Goal: Task Accomplishment & Management: Complete application form

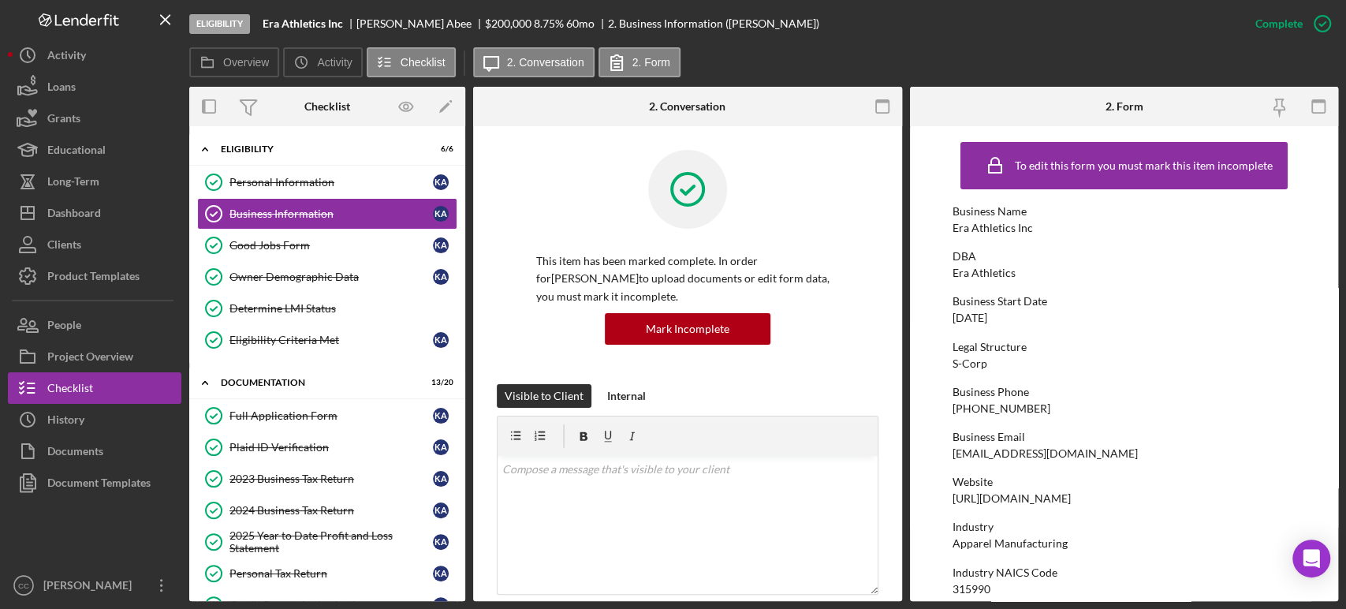
scroll to position [714, 0]
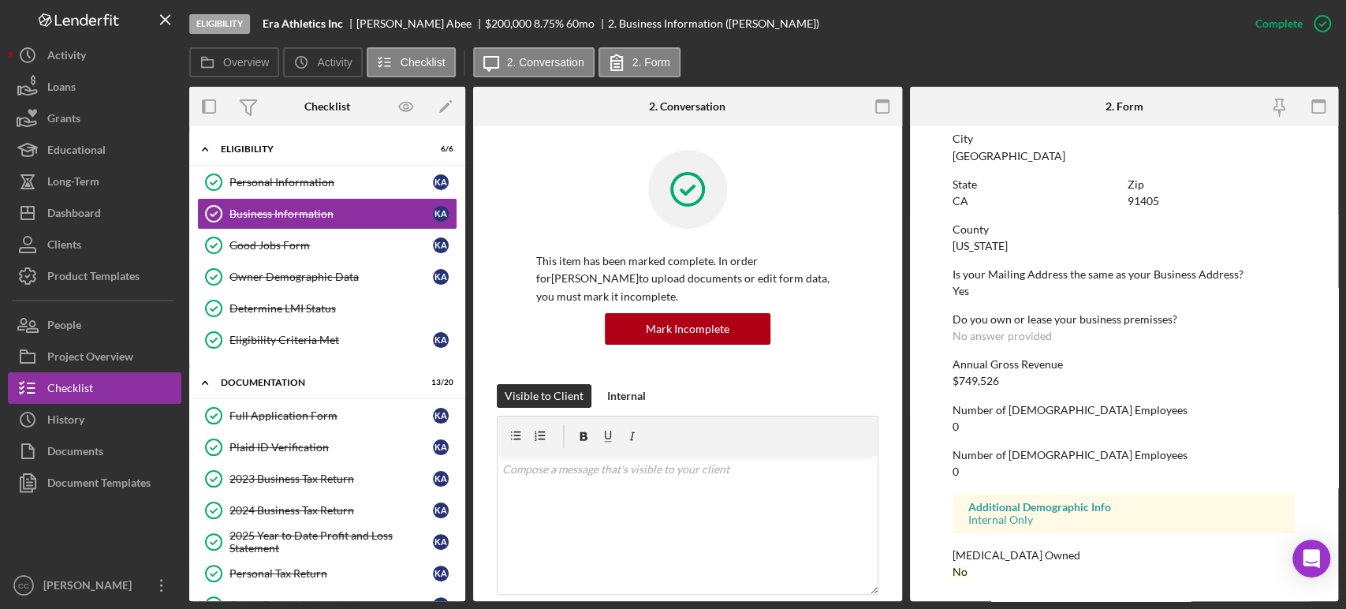
click at [1223, 178] on div "Zip" at bounding box center [1211, 184] width 167 height 13
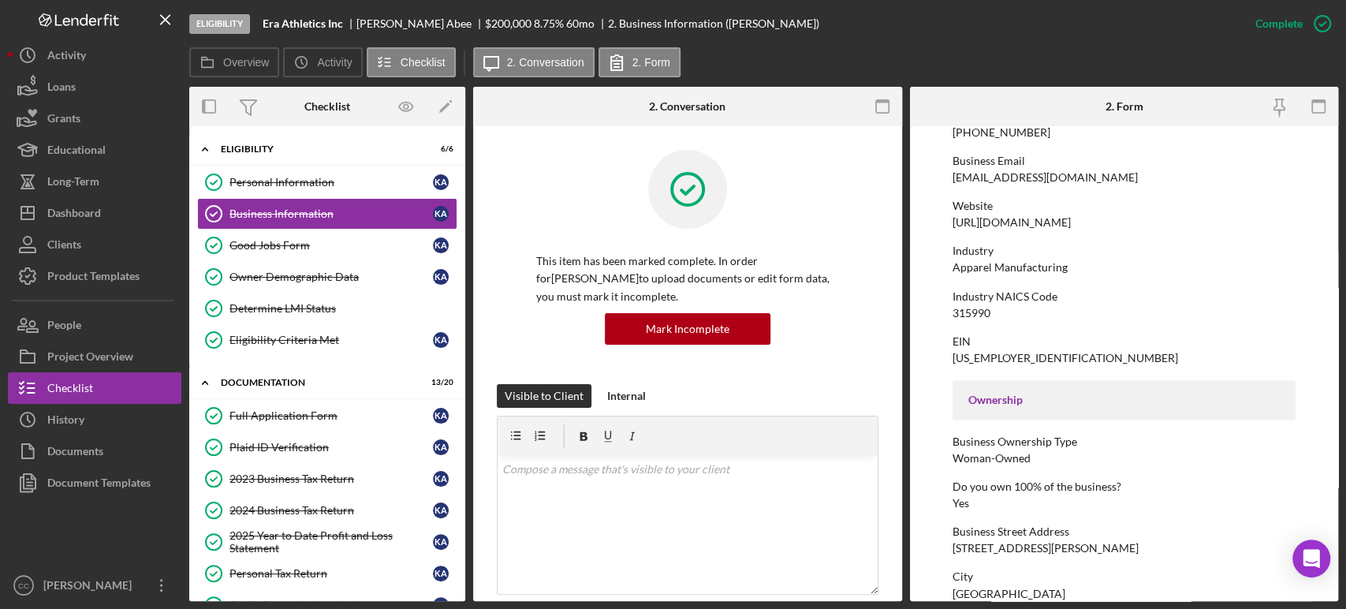
scroll to position [188, 0]
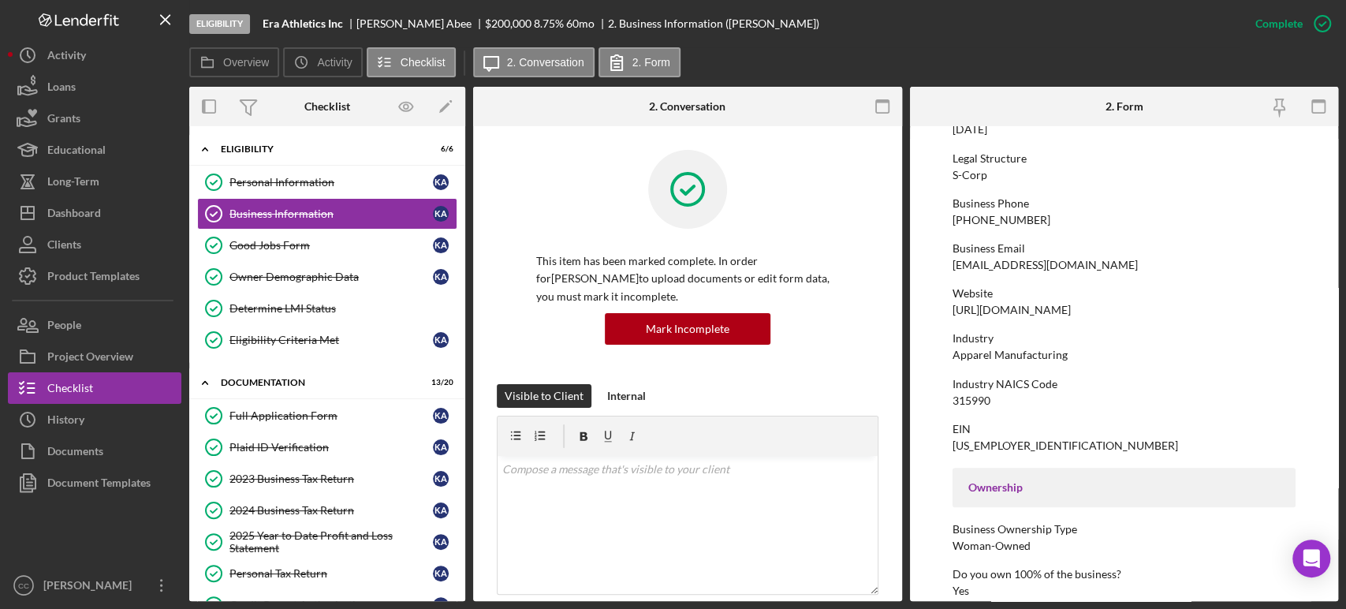
drag, startPoint x: 1079, startPoint y: 307, endPoint x: 944, endPoint y: 313, distance: 135.8
click at [944, 313] on form "To edit this form you must mark this item incomplete Business Name Era Athletic…" at bounding box center [1124, 363] width 429 height 475
copy div "[URL][DOMAIN_NAME]"
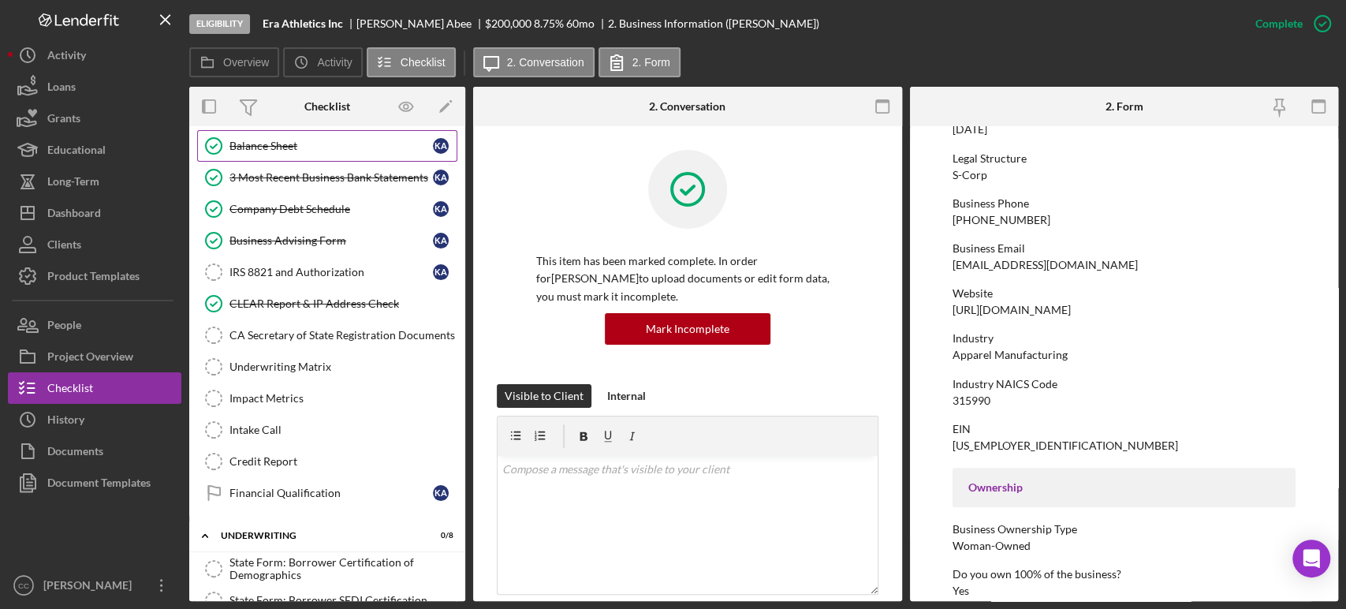
scroll to position [525, 0]
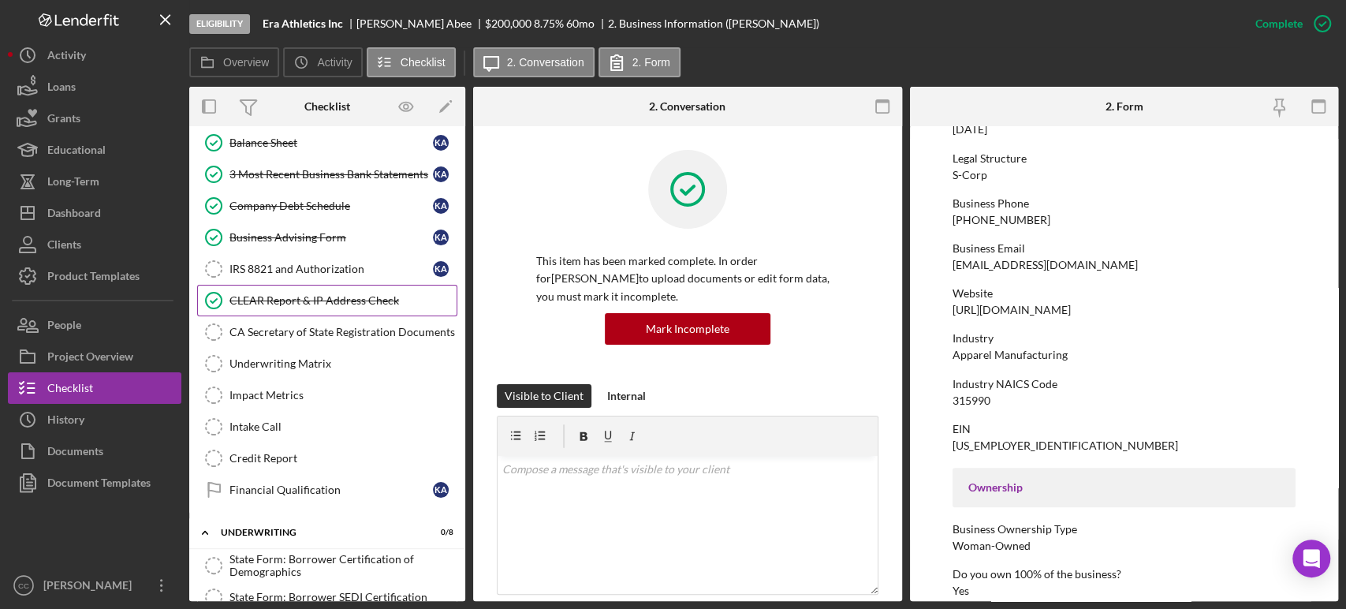
click at [291, 303] on link "CLEAR Report & IP Address Check CLEAR Report & IP Address Check" at bounding box center [327, 301] width 260 height 32
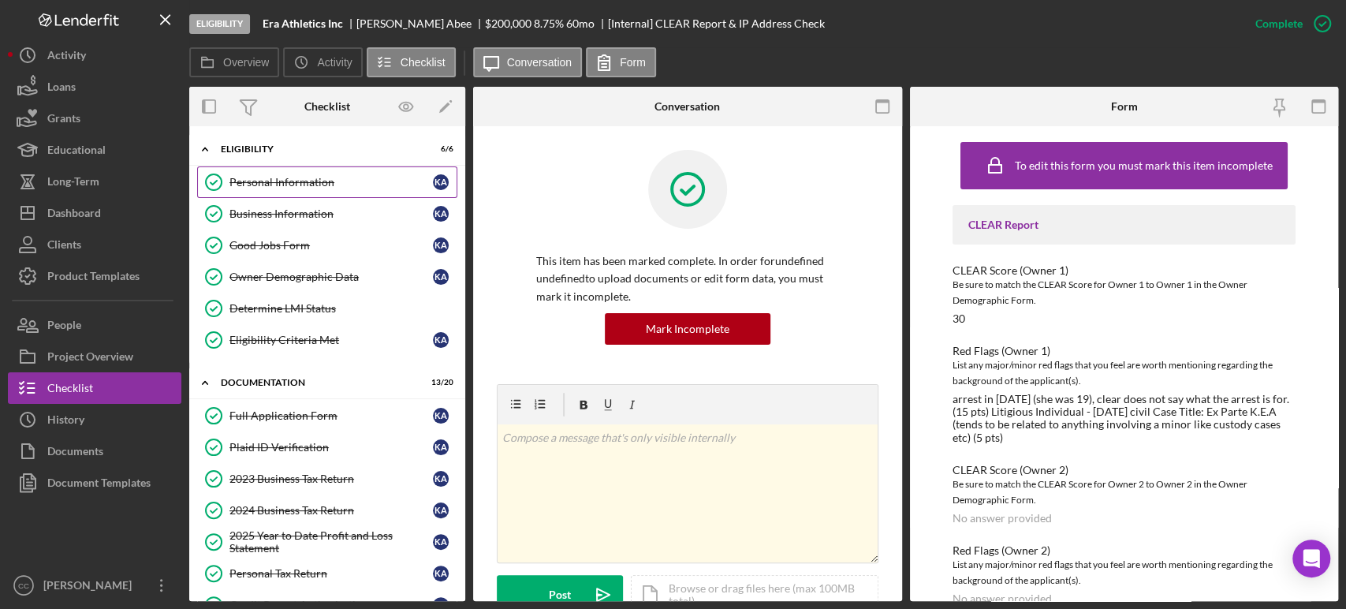
click at [296, 178] on div "Personal Information" at bounding box center [330, 182] width 203 height 13
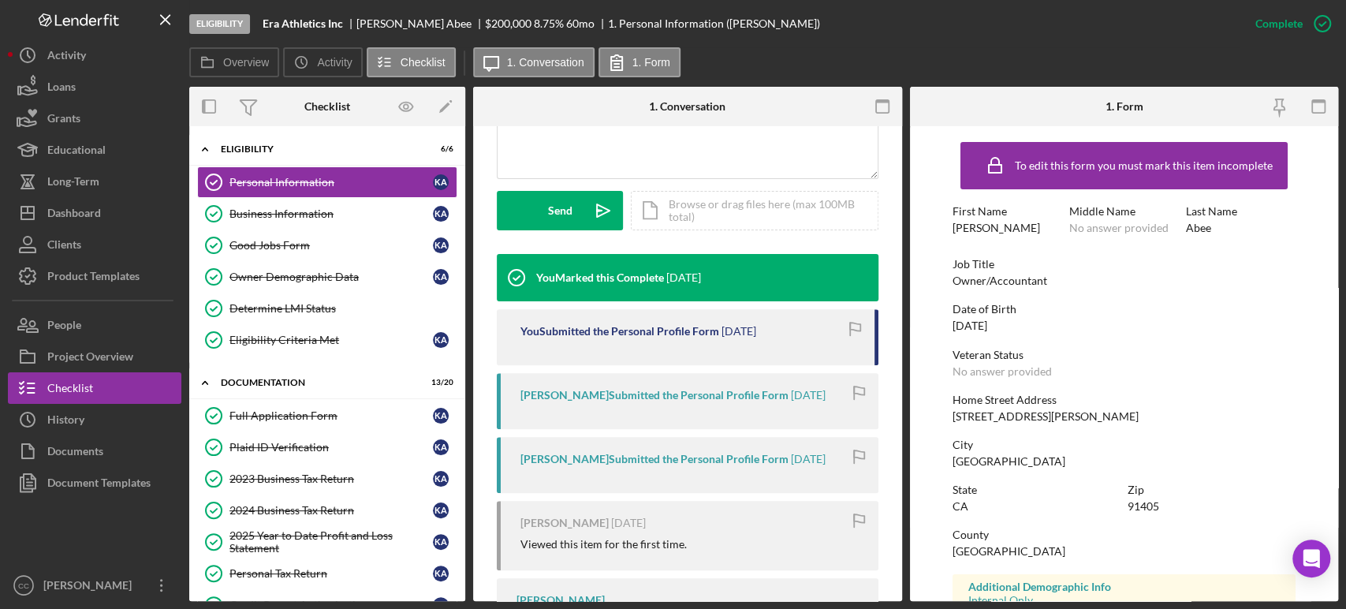
scroll to position [501, 0]
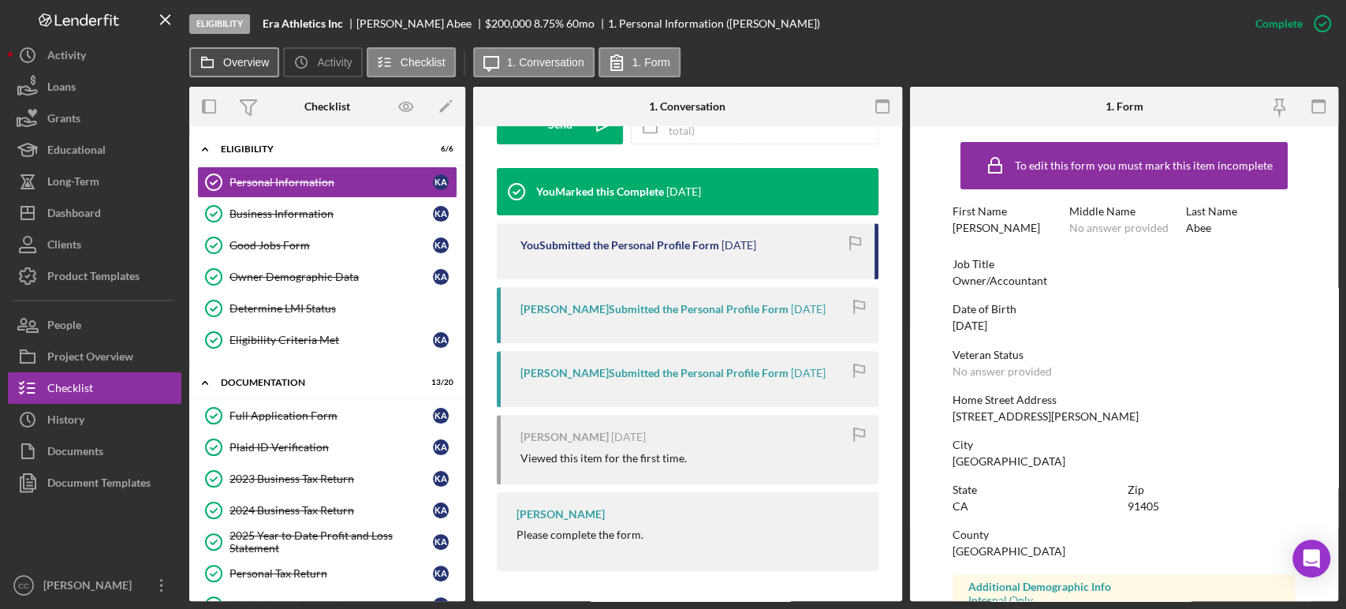
click at [243, 68] on label "Overview" at bounding box center [246, 62] width 46 height 13
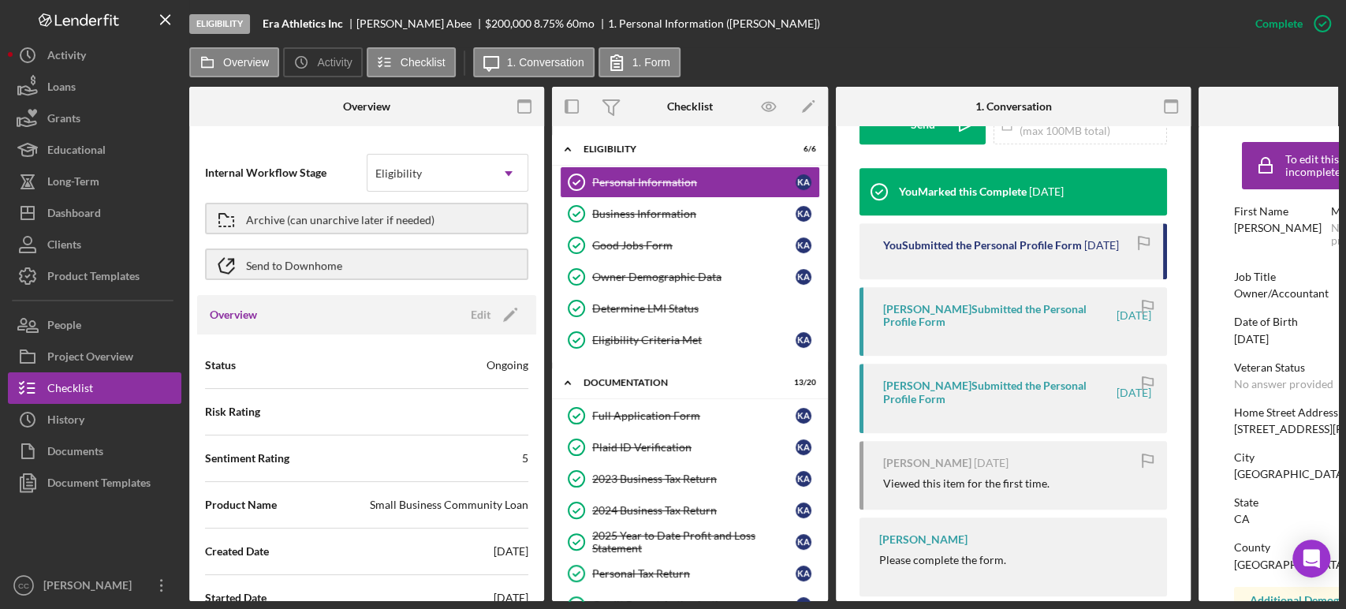
scroll to position [88, 0]
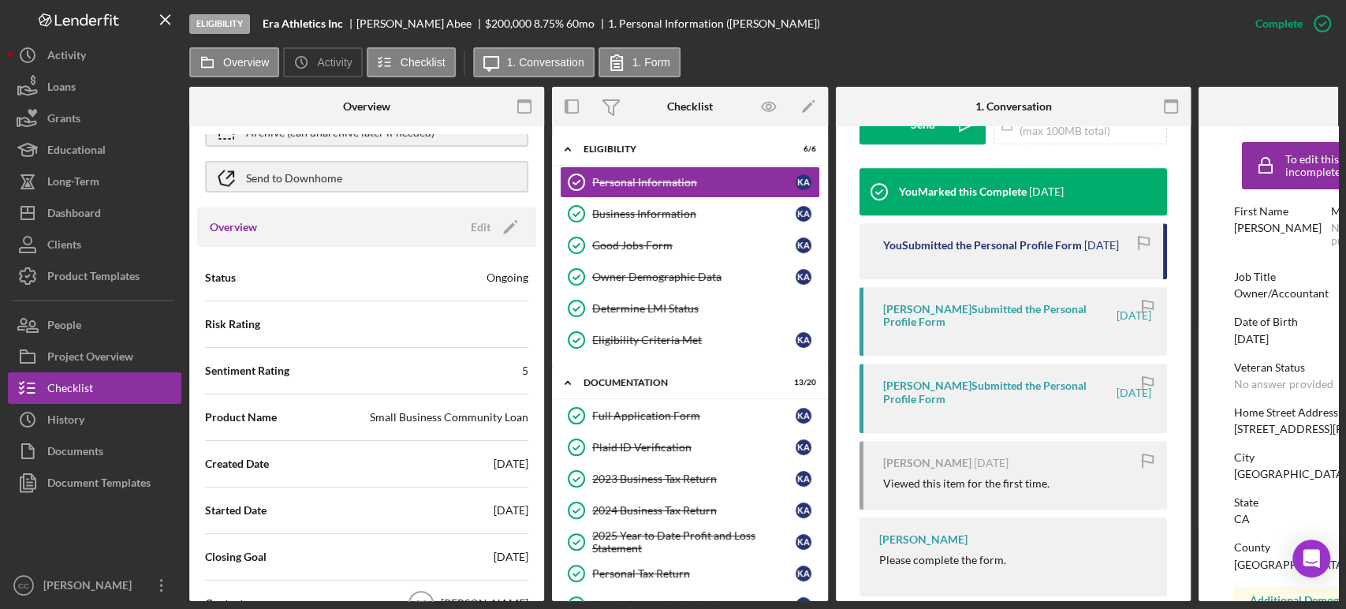
drag, startPoint x: 382, startPoint y: 472, endPoint x: 541, endPoint y: 465, distance: 158.6
click at [541, 465] on div "Internal Workflow Stage Eligibility Icon/Dropdown Arrow Archive (can unarchive …" at bounding box center [366, 367] width 355 height 467
drag, startPoint x: 456, startPoint y: 505, endPoint x: 533, endPoint y: 510, distance: 77.5
click at [533, 510] on div "Internal Workflow Stage Eligibility Icon/Dropdown Arrow Archive (can unarchive …" at bounding box center [366, 367] width 355 height 467
click at [75, 422] on div "History" at bounding box center [65, 421] width 37 height 35
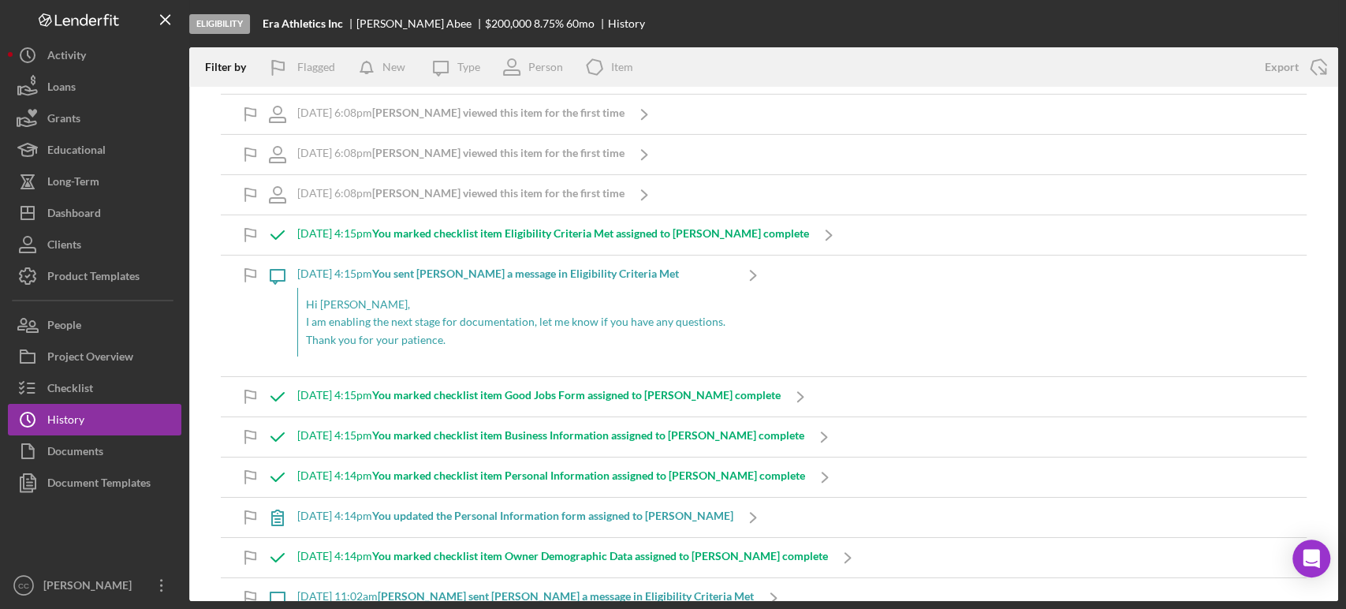
scroll to position [8165, 0]
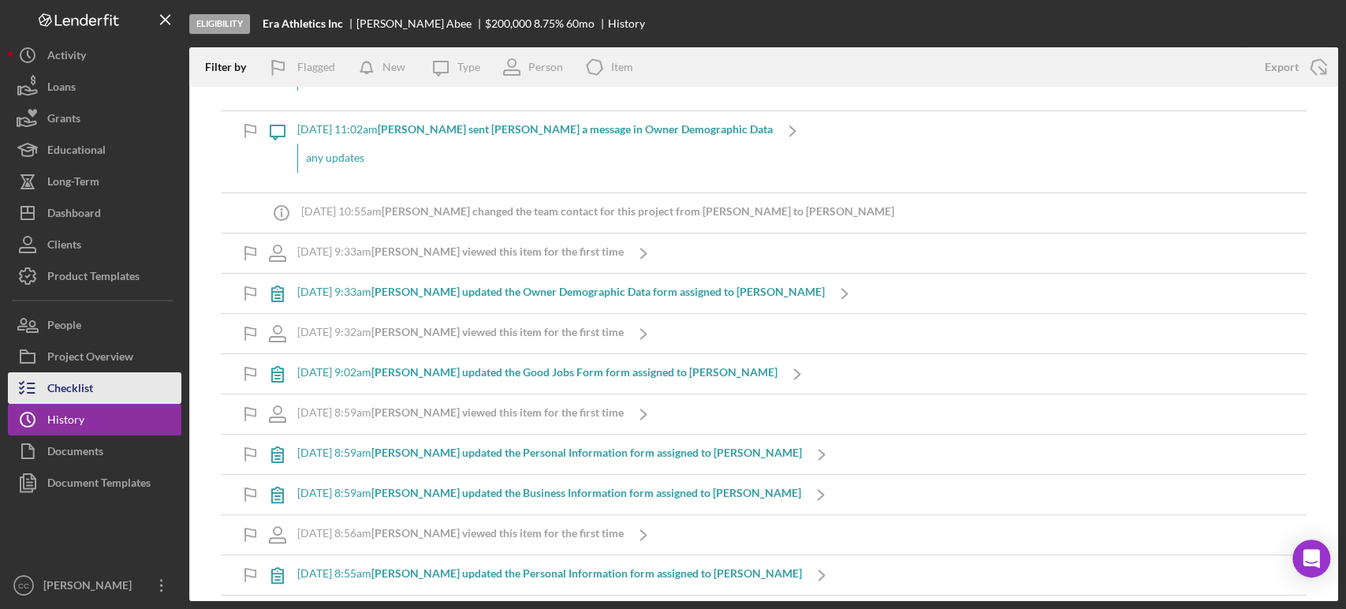
click at [90, 392] on div "Checklist" at bounding box center [70, 389] width 46 height 35
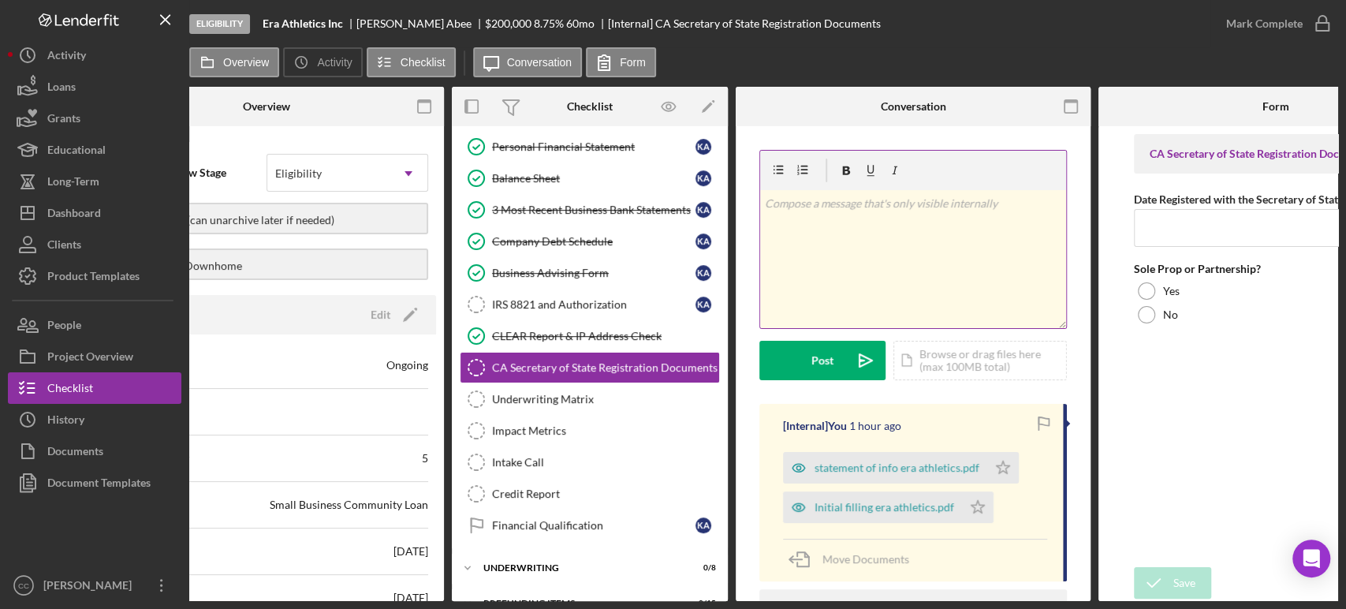
scroll to position [0, 214]
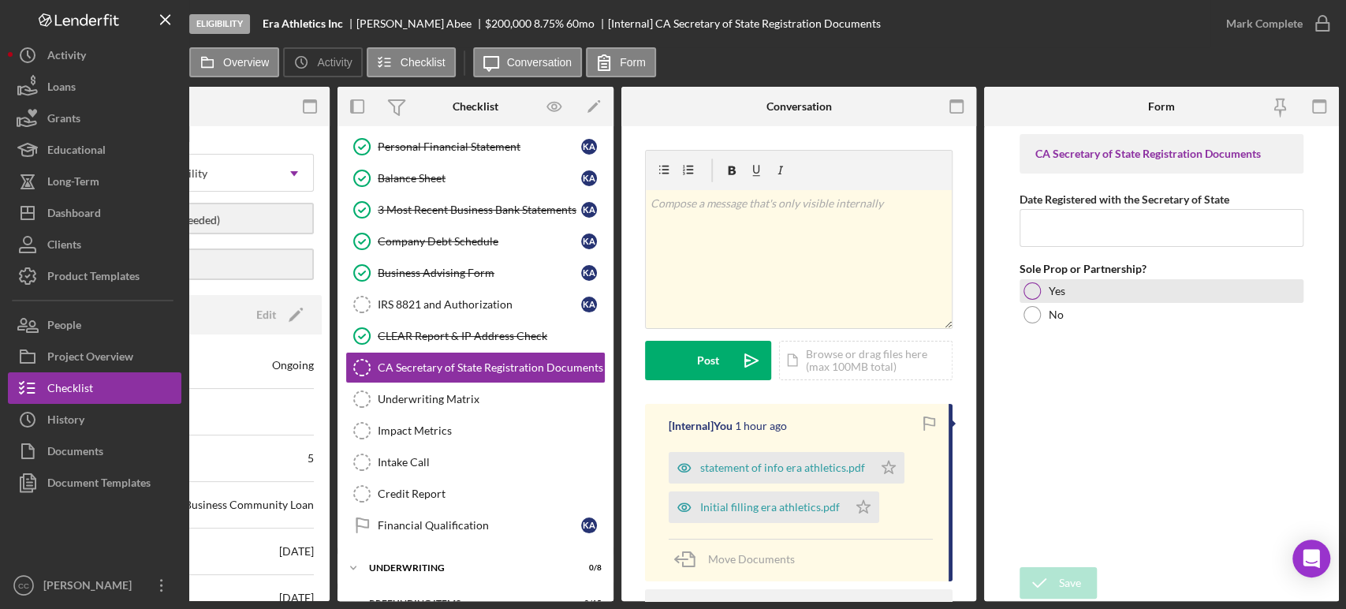
click at [1040, 289] on div "Yes" at bounding box center [1162, 291] width 284 height 24
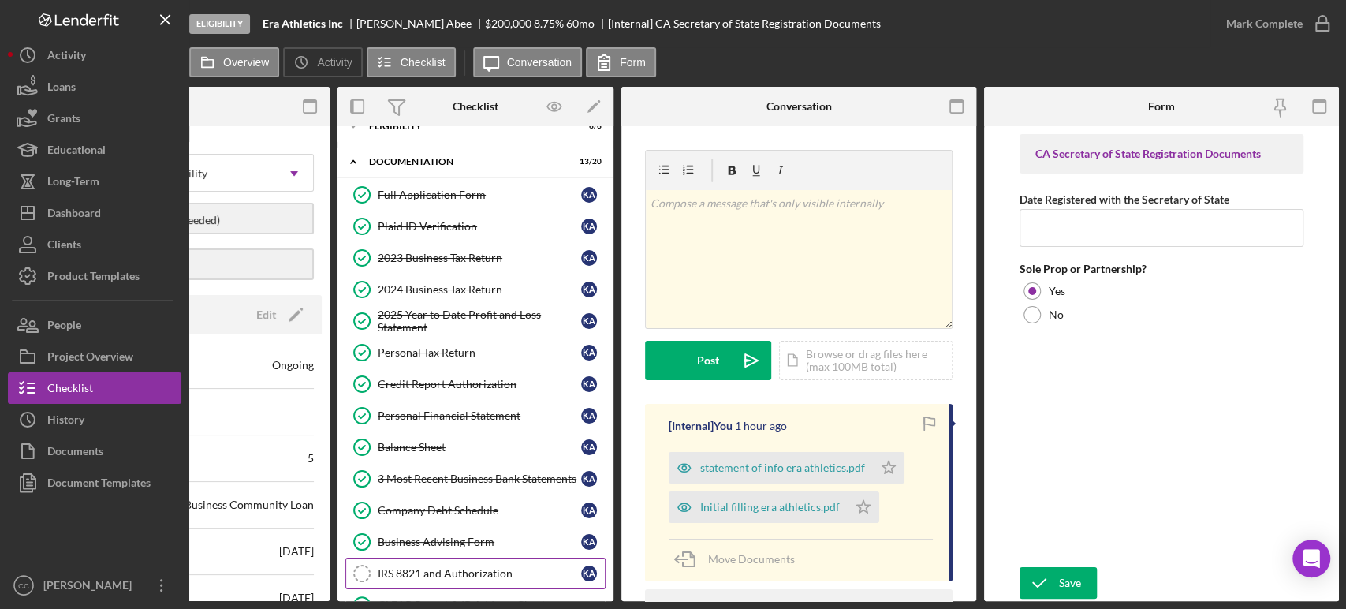
scroll to position [0, 0]
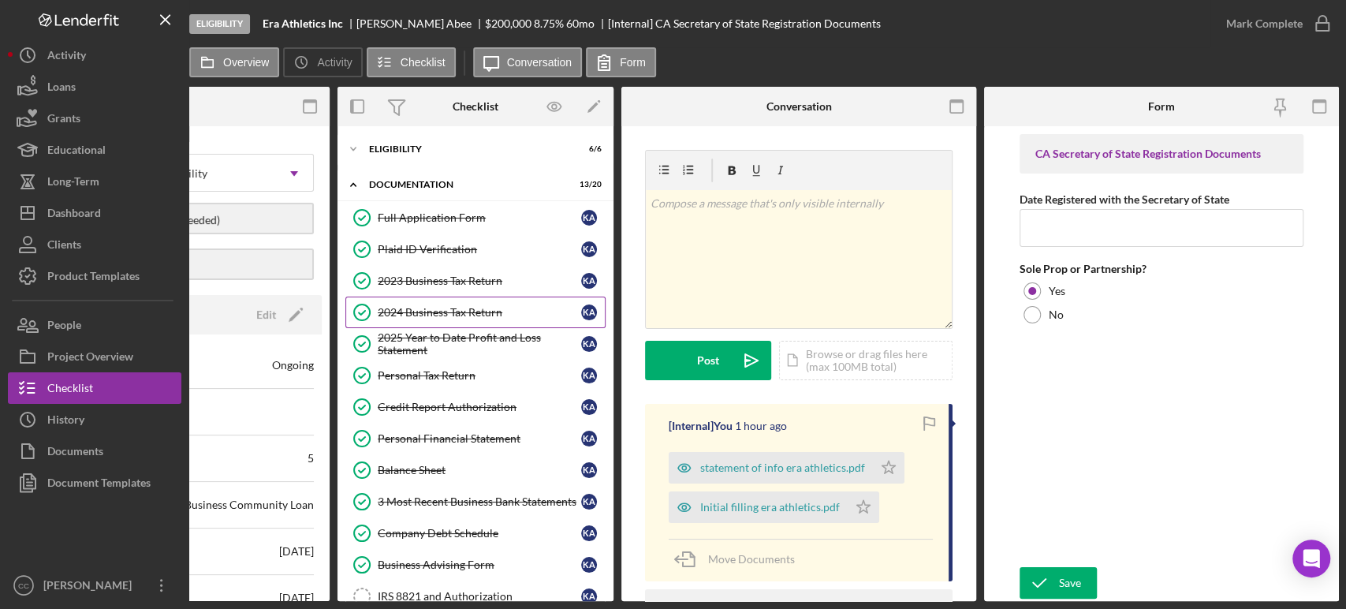
click at [453, 313] on div "2024 Business Tax Return" at bounding box center [479, 312] width 203 height 13
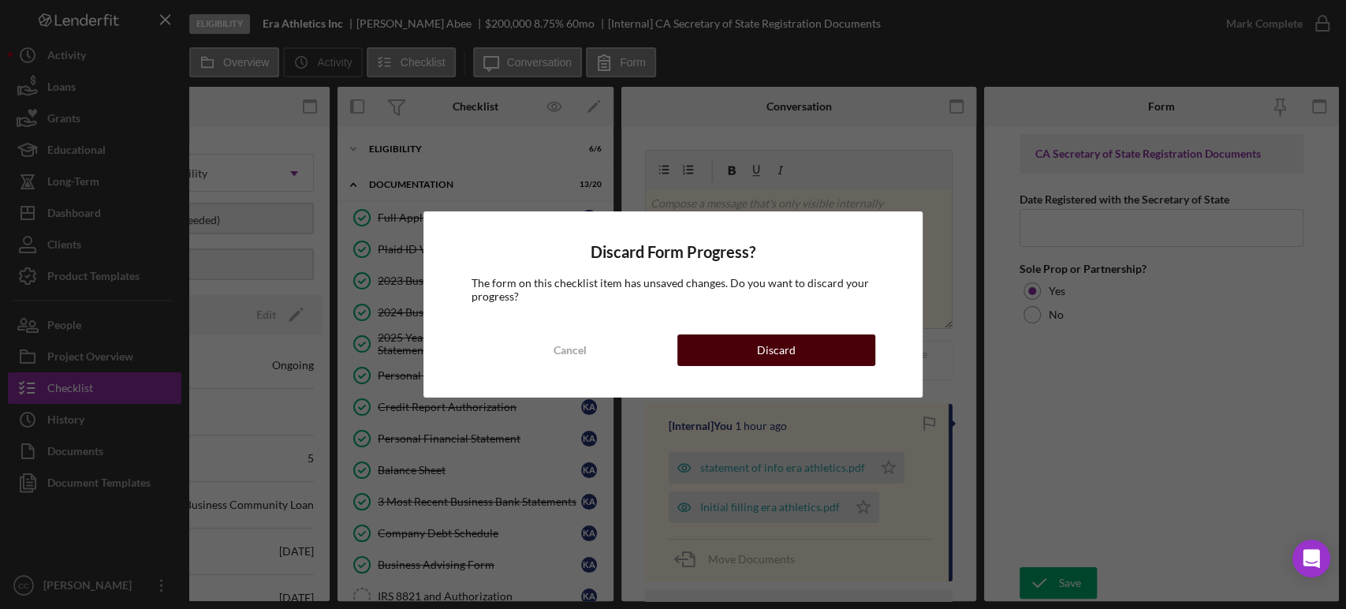
click at [787, 354] on div "Discard" at bounding box center [776, 350] width 39 height 32
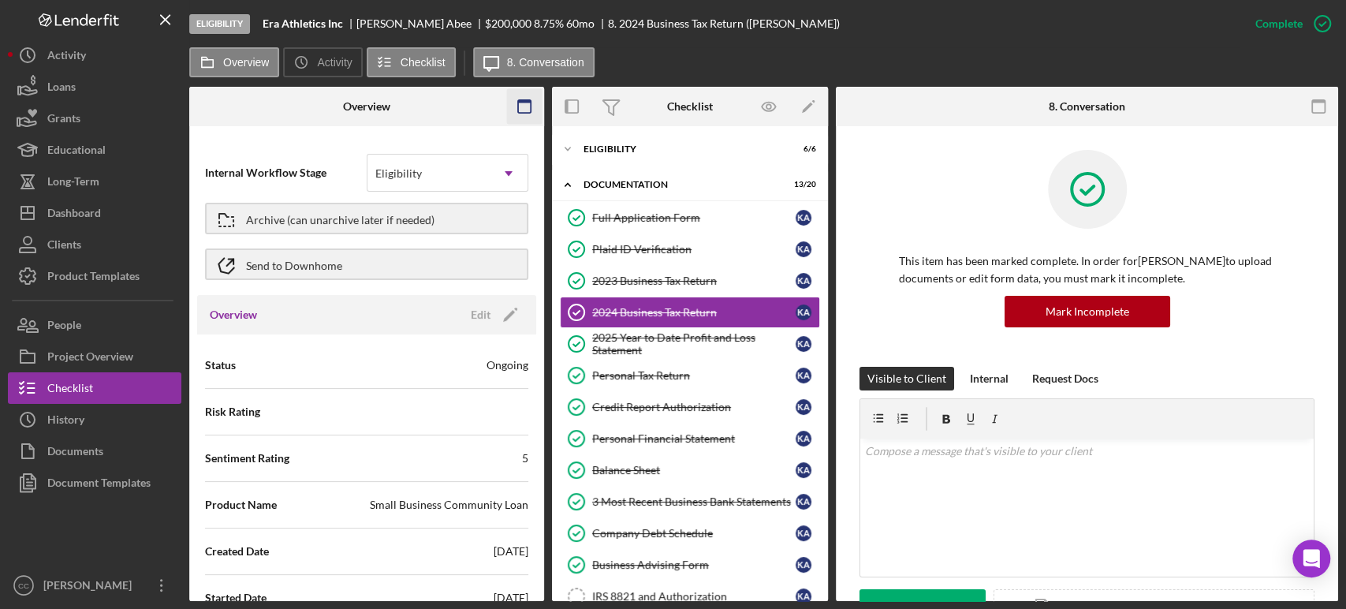
click at [523, 103] on icon "button" at bounding box center [524, 106] width 35 height 35
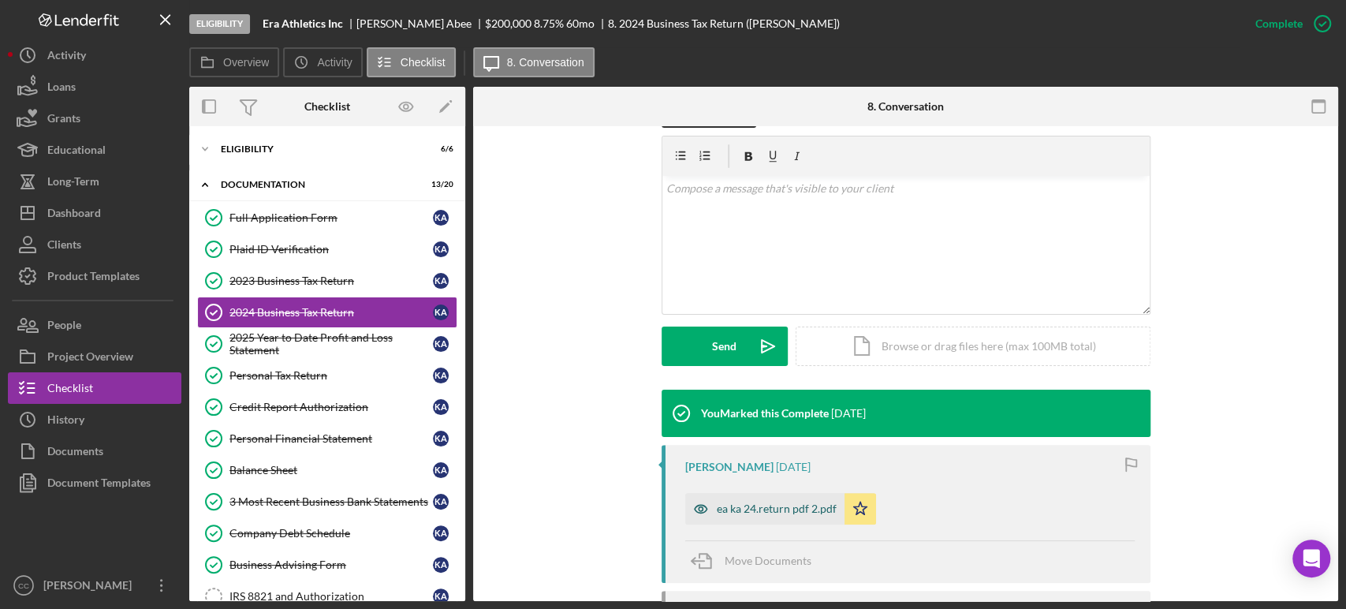
click at [717, 511] on div "ea ka 24.return pdf 2.pdf" at bounding box center [777, 508] width 120 height 13
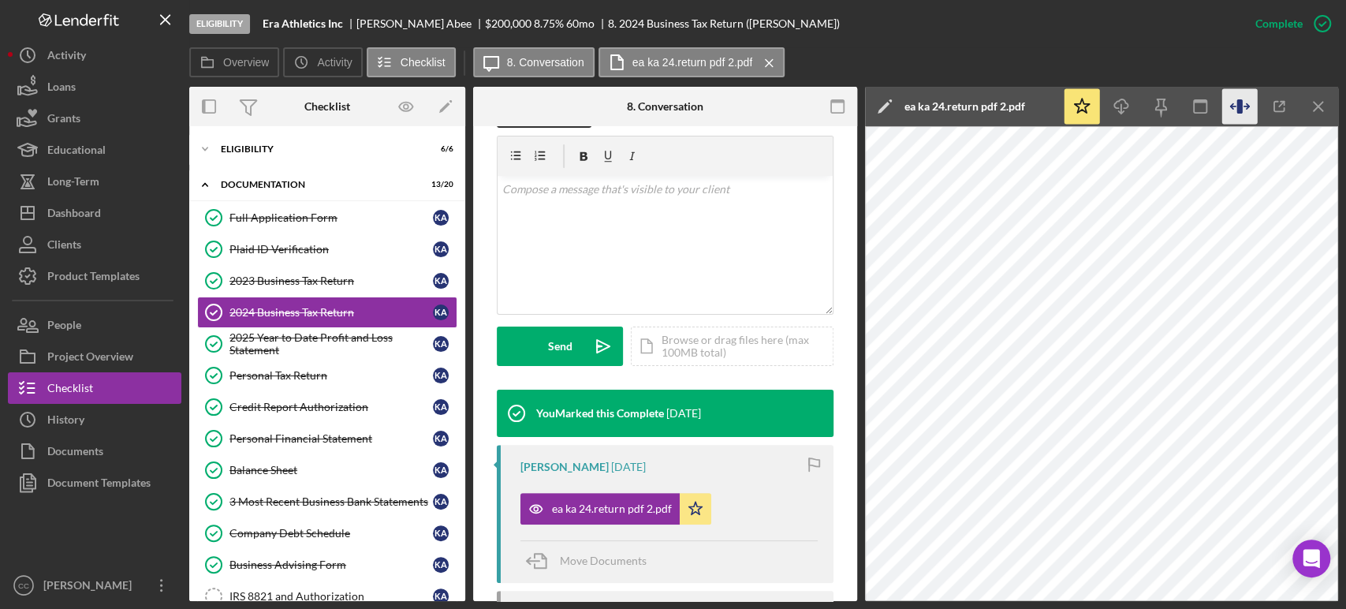
click at [1230, 104] on icon "button" at bounding box center [1239, 106] width 35 height 35
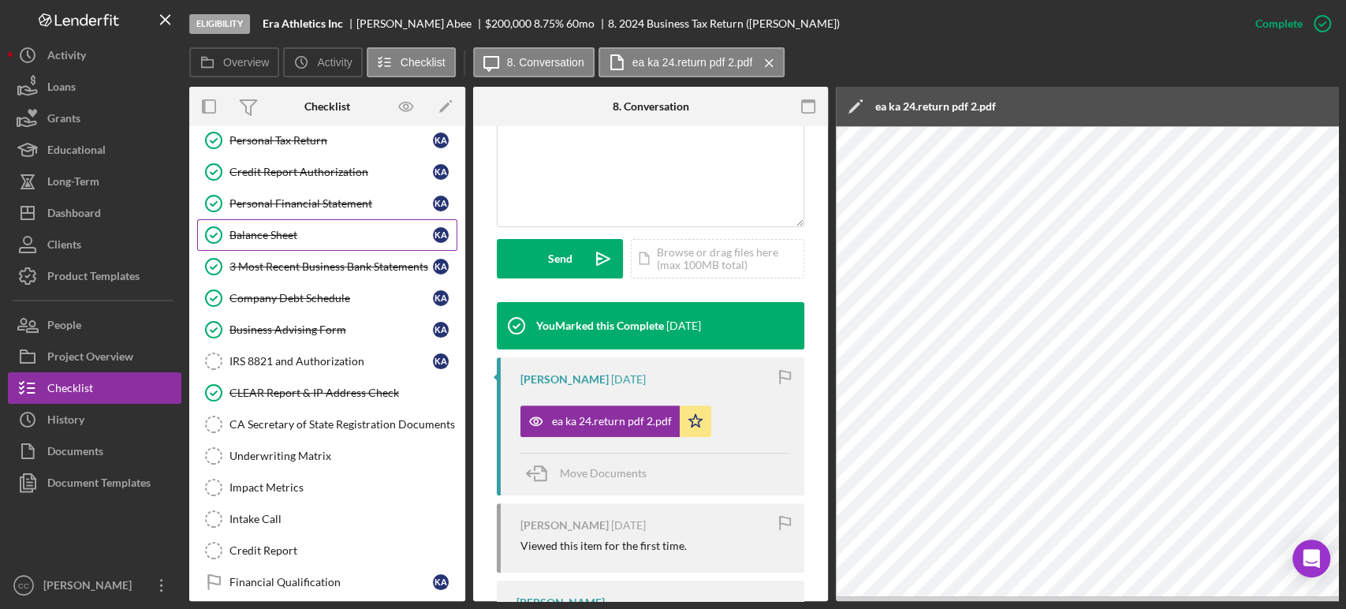
scroll to position [263, 0]
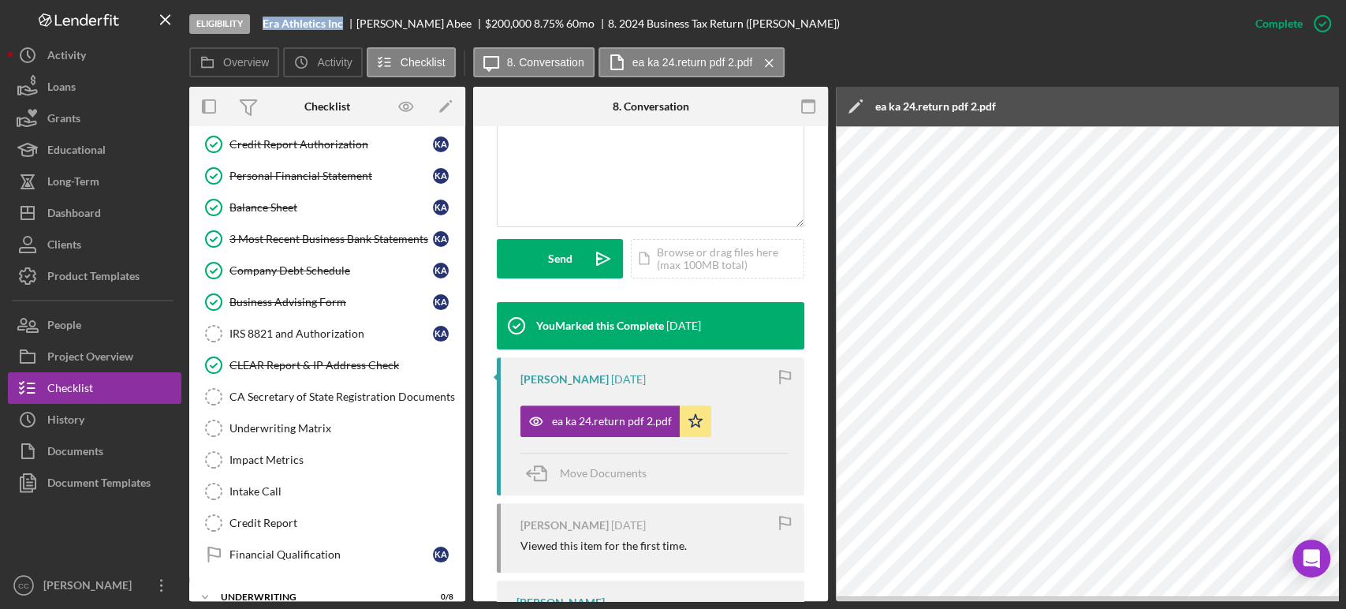
drag, startPoint x: 349, startPoint y: 27, endPoint x: 258, endPoint y: 25, distance: 90.7
click at [258, 25] on div "Eligibility Era Athletics Inc [PERSON_NAME] $200,000 $40,000 8.75 % 60 mo 8. 20…" at bounding box center [714, 23] width 1050 height 47
copy b "Era Athletics Inc"
click at [234, 69] on button "Overview" at bounding box center [234, 62] width 90 height 30
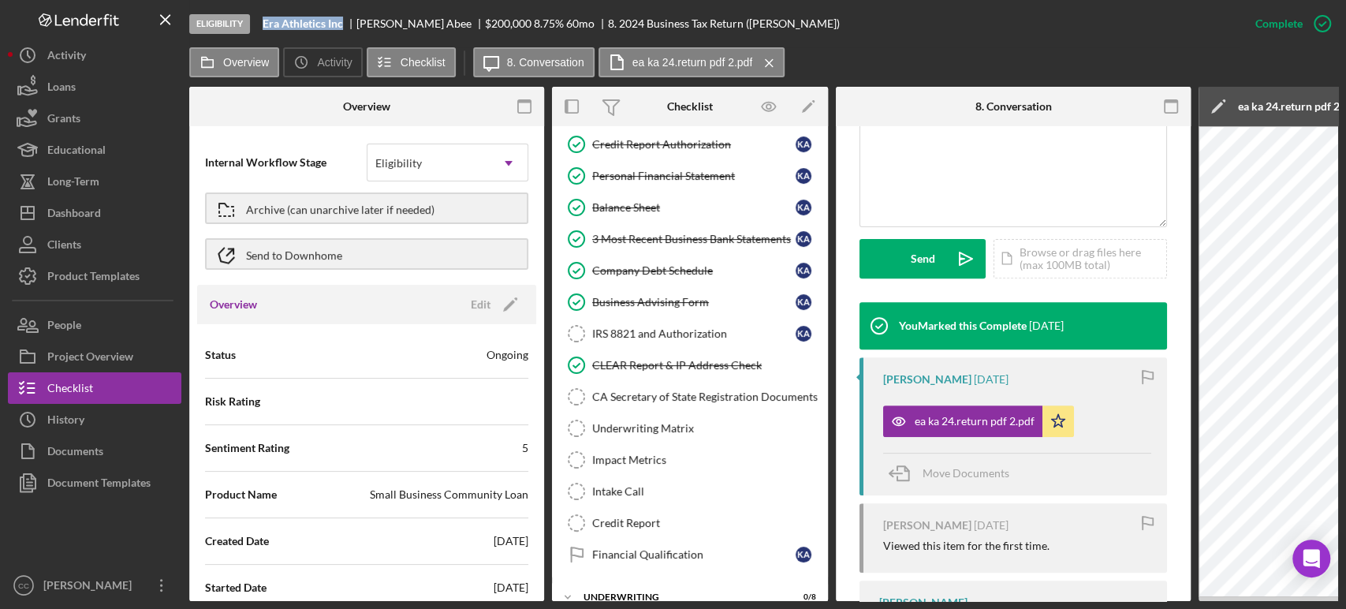
scroll to position [0, 0]
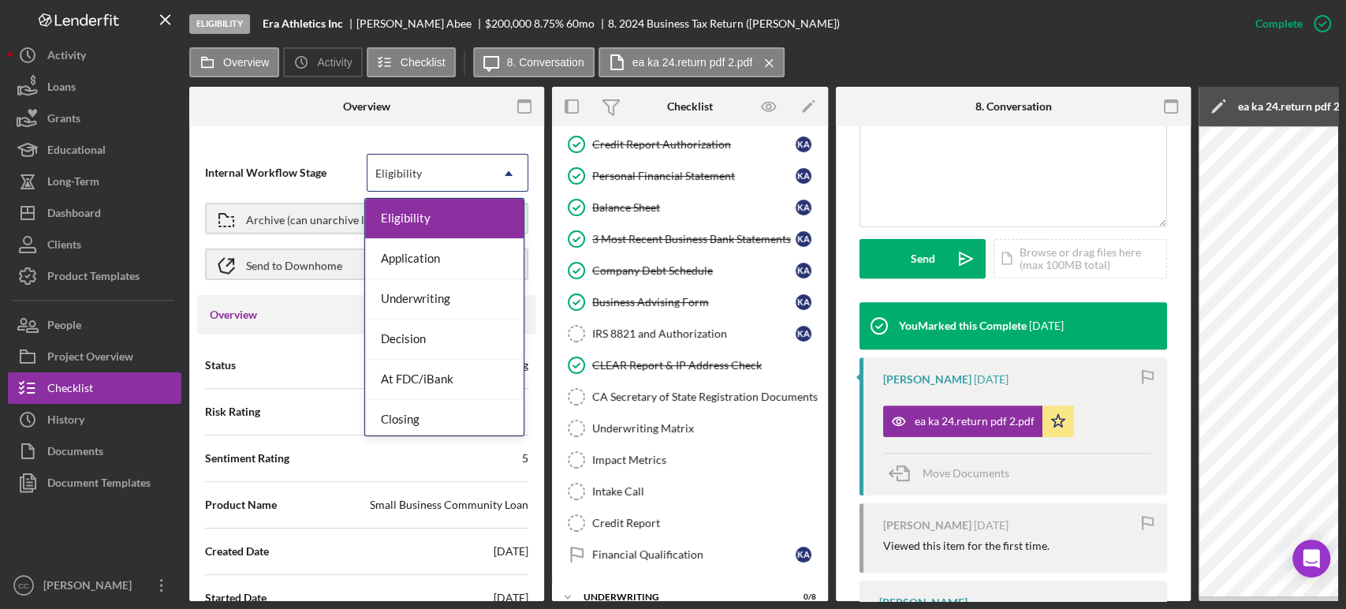
click at [457, 180] on div "Eligibility" at bounding box center [428, 173] width 122 height 36
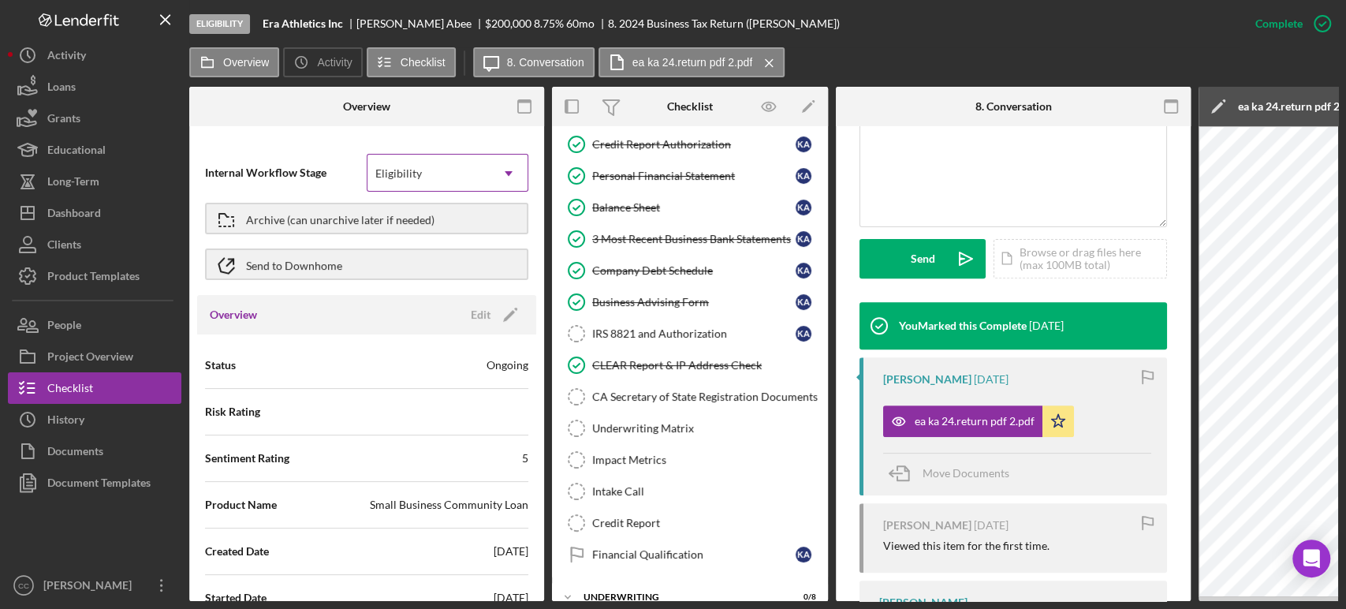
click at [457, 180] on div "Eligibility" at bounding box center [428, 173] width 122 height 36
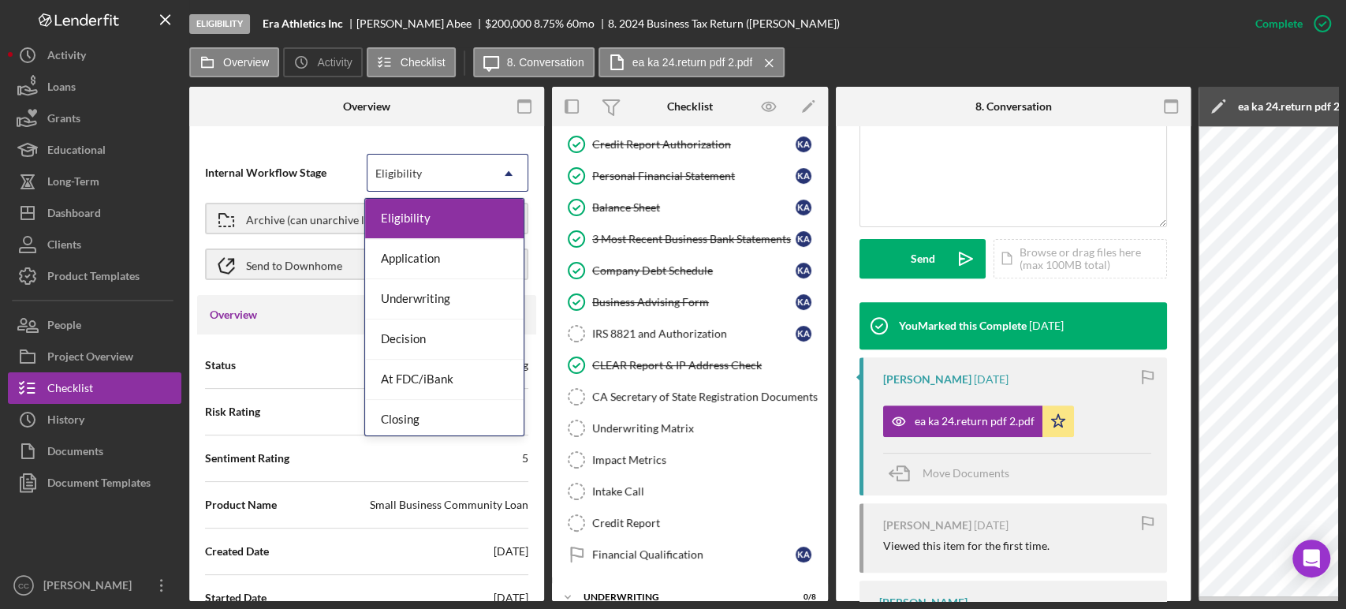
click at [457, 180] on div "Eligibility" at bounding box center [428, 173] width 122 height 36
click at [454, 301] on div "Underwriting" at bounding box center [444, 299] width 158 height 40
